Goal: Information Seeking & Learning: Check status

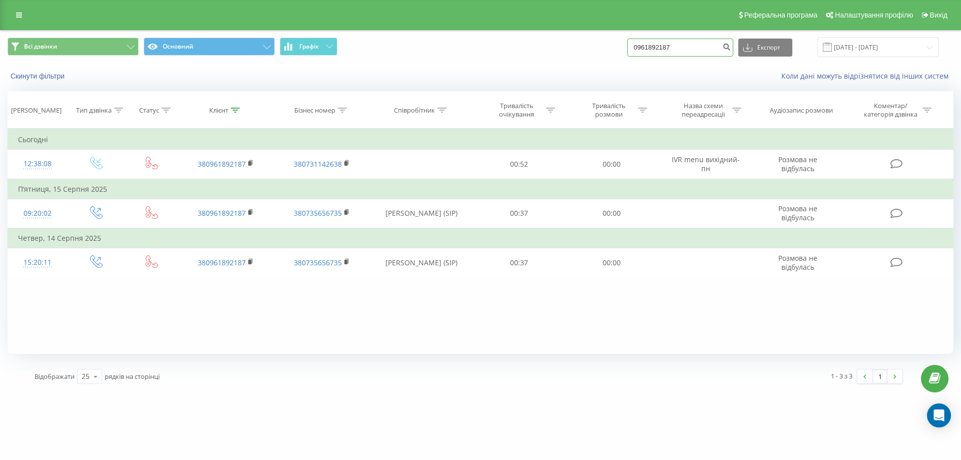
drag, startPoint x: 577, startPoint y: 48, endPoint x: 550, endPoint y: 48, distance: 27.5
click at [549, 49] on div "Всі дзвінки Основний Графік 0961892187 Експорт .csv .xls .xlsx [DATE] - [DATE]" at bounding box center [481, 48] width 946 height 20
paste input "674750500"
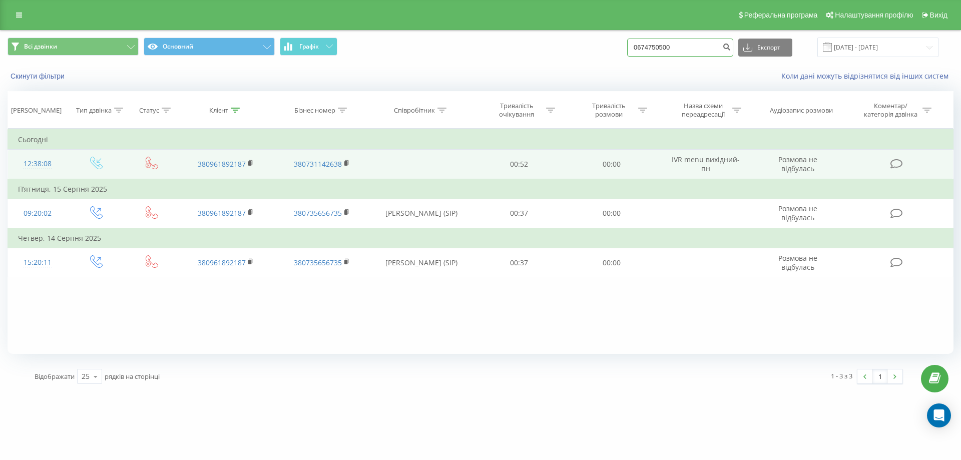
type input "0674750500"
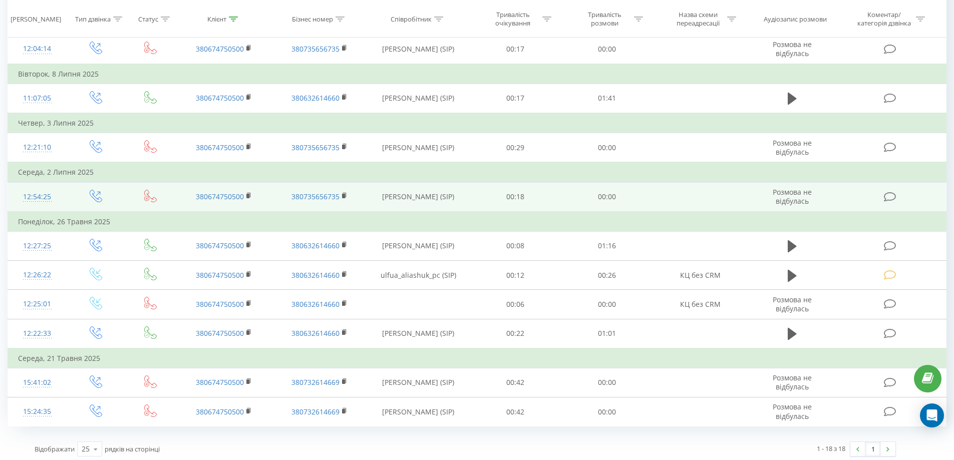
scroll to position [413, 0]
